Goal: Communication & Community: Answer question/provide support

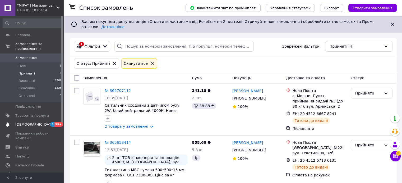
click at [34, 122] on span "[DEMOGRAPHIC_DATA]" at bounding box center [34, 124] width 39 height 5
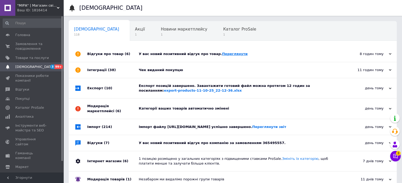
click at [222, 55] on link "Переглянути" at bounding box center [235, 54] width 26 height 4
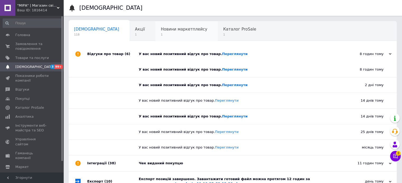
click at [162, 31] on span "Новини маркетплейсу" at bounding box center [184, 29] width 46 height 5
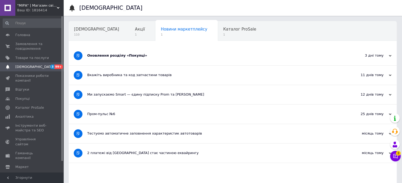
click at [133, 59] on div "Оновлення розділу «Покупці»" at bounding box center [212, 55] width 251 height 19
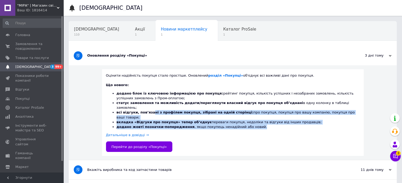
drag, startPoint x: 148, startPoint y: 109, endPoint x: 351, endPoint y: 118, distance: 203.5
click at [351, 118] on ul "додано блок із ключовою інформацією про покупця: рейтинг покупця, кількість усп…" at bounding box center [232, 110] width 253 height 39
click at [223, 34] on span "1" at bounding box center [239, 35] width 33 height 4
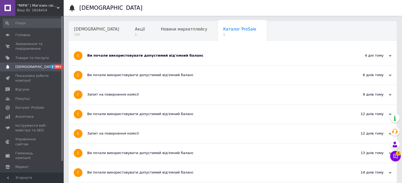
click at [147, 63] on div "Ви почали використовувати допустимий від'ємний баланс" at bounding box center [212, 55] width 251 height 19
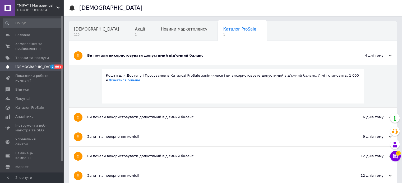
click at [125, 59] on div "Ви почали використовувати допустимий від'ємний баланс" at bounding box center [212, 55] width 251 height 19
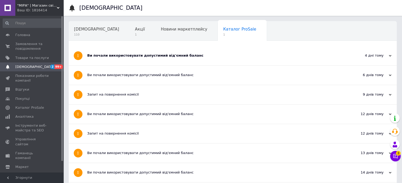
drag, startPoint x: 117, startPoint y: 38, endPoint x: 121, endPoint y: 43, distance: 6.1
click at [123, 58] on div "Ви почали використовувати допустимий від'ємний баланс" at bounding box center [212, 55] width 251 height 5
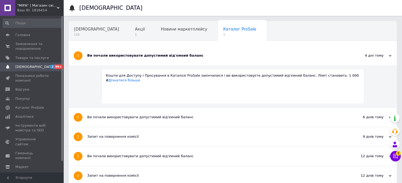
click at [114, 21] on div "Сповіщення 110 Акції 1 Новини маркетплейсу Каталог ProSale 1 Навчання та заходи…" at bounding box center [233, 30] width 328 height 21
click at [130, 23] on div "Акції 1" at bounding box center [143, 31] width 26 height 20
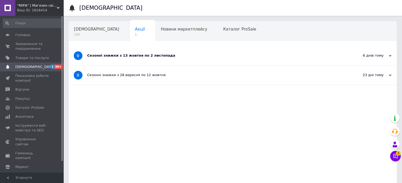
click at [126, 58] on div "Сезонні знижки з 13 жовтня по 2 листопада" at bounding box center [212, 55] width 251 height 5
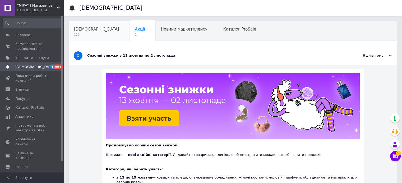
click at [87, 31] on span "[DEMOGRAPHIC_DATA]" at bounding box center [96, 29] width 45 height 5
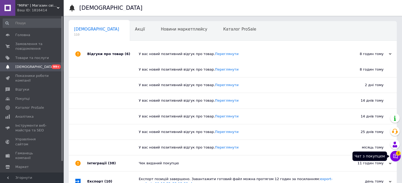
click at [394, 157] on icon at bounding box center [394, 156] width 5 height 5
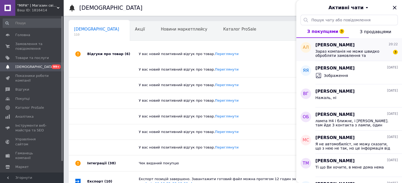
click at [354, 49] on span "Зараз компанія не може швидко обробляти замовлення та повідомлення, оскільки за…" at bounding box center [352, 53] width 75 height 8
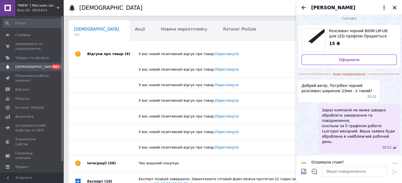
click at [329, 30] on span "Розсіювач чорний BIOM LM-UB для LED профілю Продається ВИКЛЮЧНО до нашого профі…" at bounding box center [360, 33] width 63 height 11
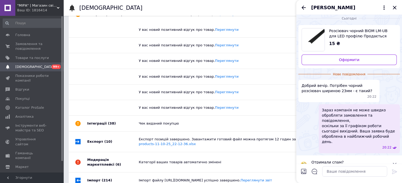
scroll to position [42, 0]
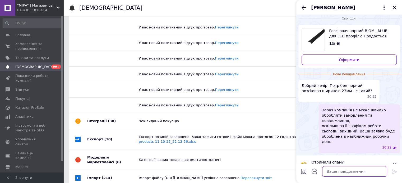
click at [342, 172] on textarea at bounding box center [354, 172] width 65 height 11
type textarea "H"
type textarea "Добрий вечір. Розсіювач в наявності, але продається виключно до профіля"
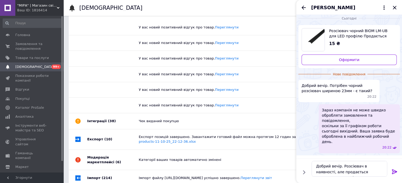
click at [394, 174] on icon at bounding box center [394, 172] width 6 height 6
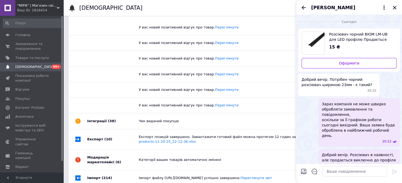
scroll to position [0, 0]
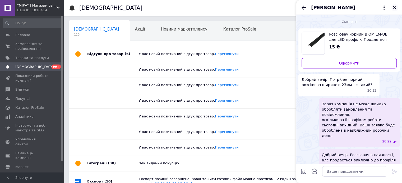
click at [396, 9] on icon "Закрити" at bounding box center [394, 7] width 6 height 6
